Goal: Browse casually: Explore the website without a specific task or goal

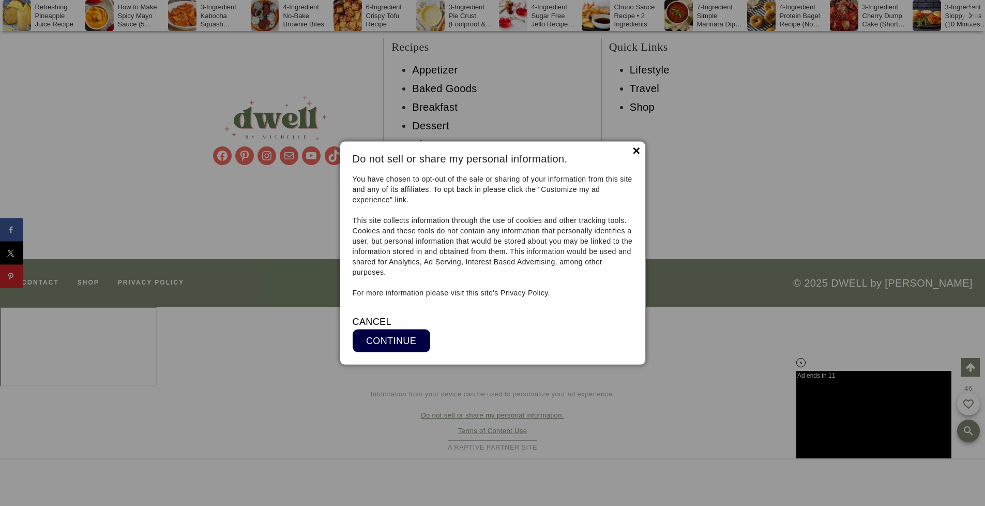
scroll to position [8387, 0]
